Goal: Find specific page/section: Find specific page/section

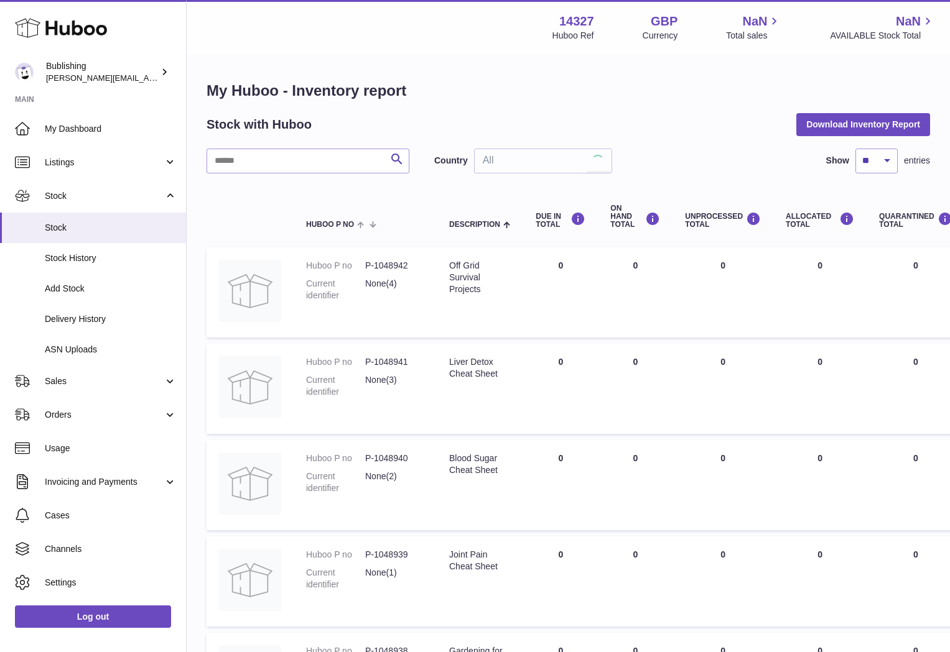
scroll to position [447, 0]
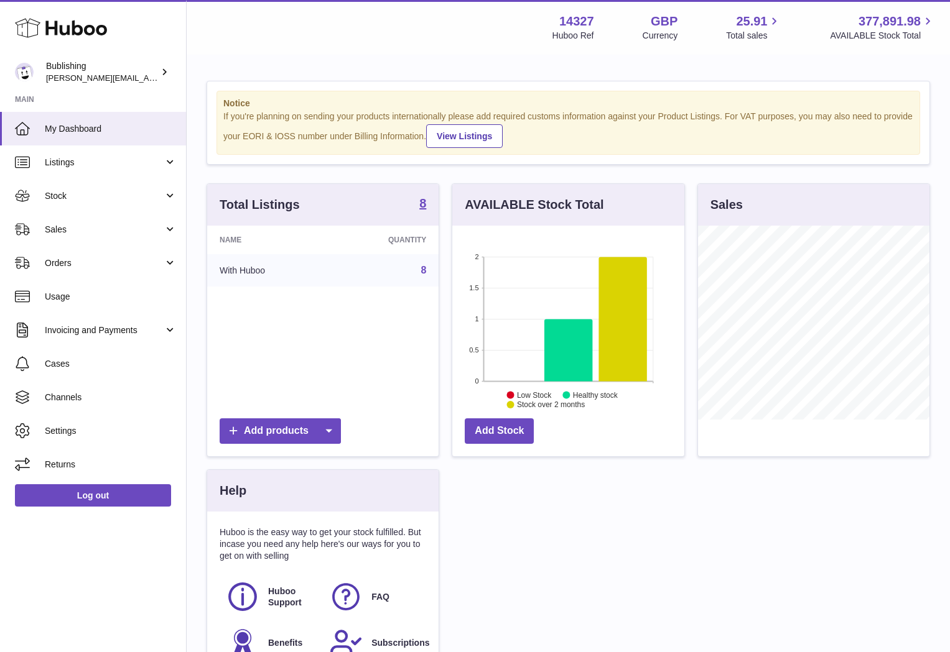
scroll to position [194, 231]
click at [103, 191] on span "Stock" at bounding box center [104, 196] width 119 height 12
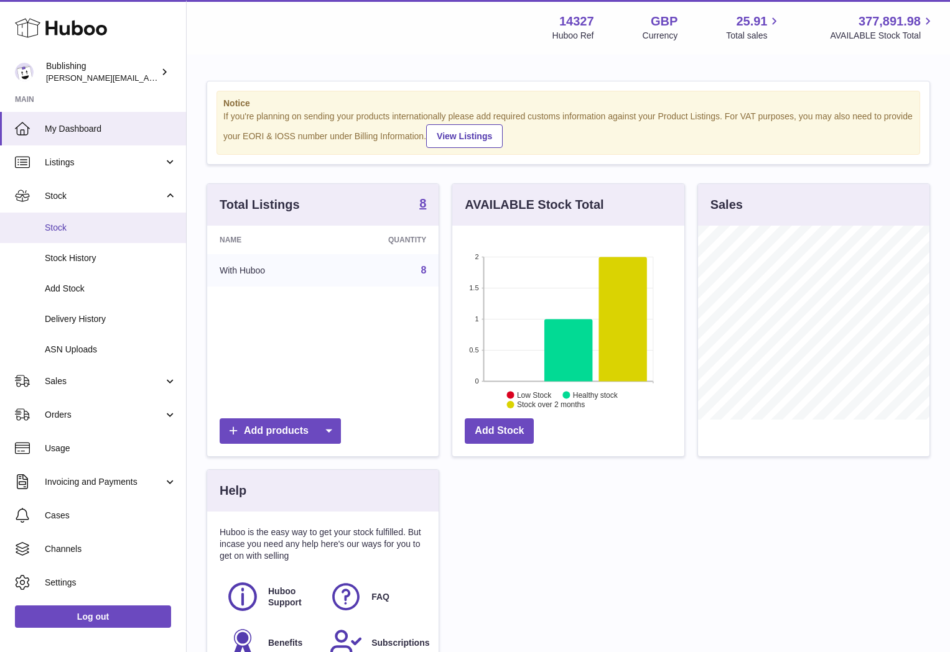
click at [50, 226] on span "Stock" at bounding box center [111, 228] width 132 height 12
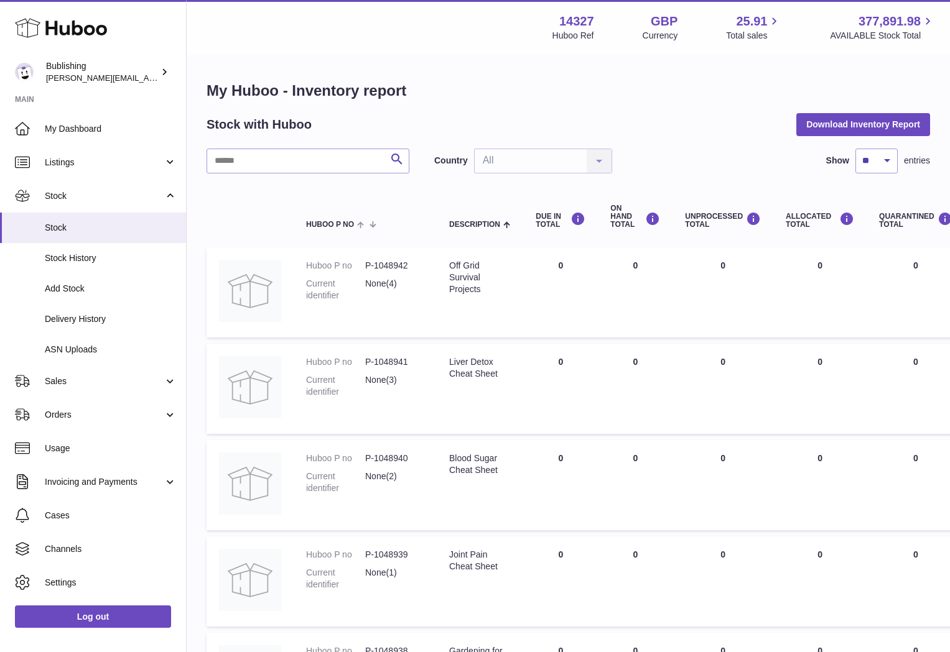
scroll to position [447, 0]
